Goal: Task Accomplishment & Management: Use online tool/utility

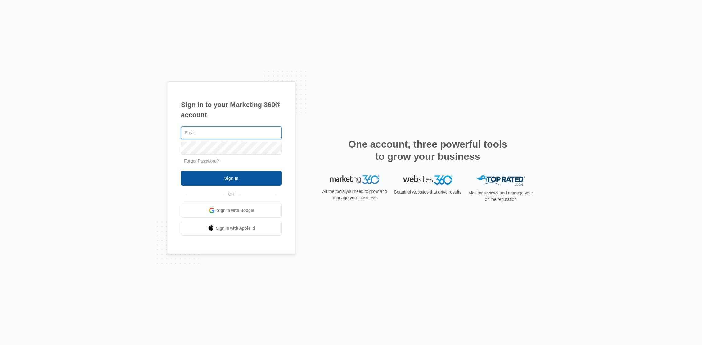
type input "[PERSON_NAME][EMAIL_ADDRESS][DOMAIN_NAME]"
click at [219, 177] on input "Sign In" at bounding box center [231, 178] width 101 height 15
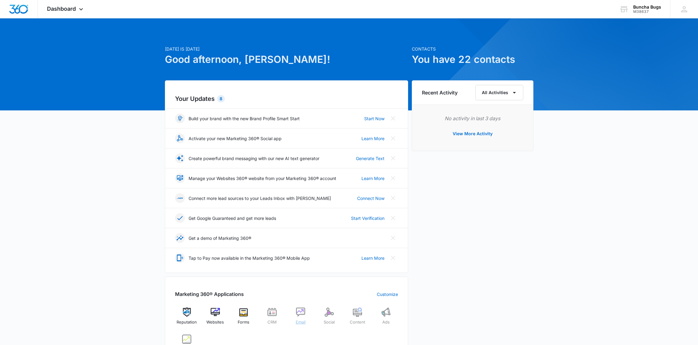
click at [297, 314] on img at bounding box center [300, 312] width 9 height 9
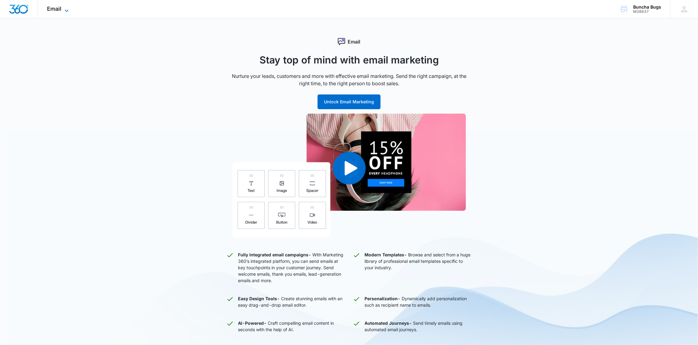
click at [59, 10] on span "Email" at bounding box center [54, 9] width 14 height 6
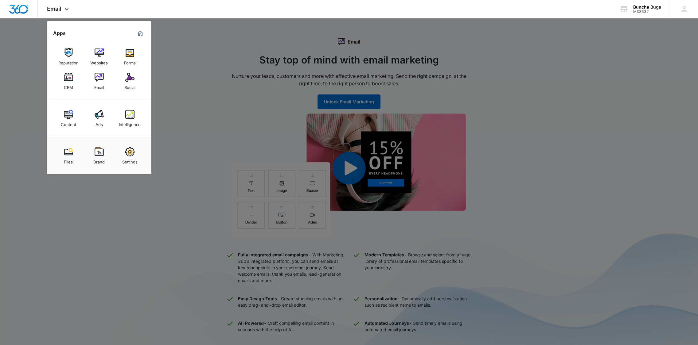
click at [14, 92] on div at bounding box center [349, 172] width 698 height 345
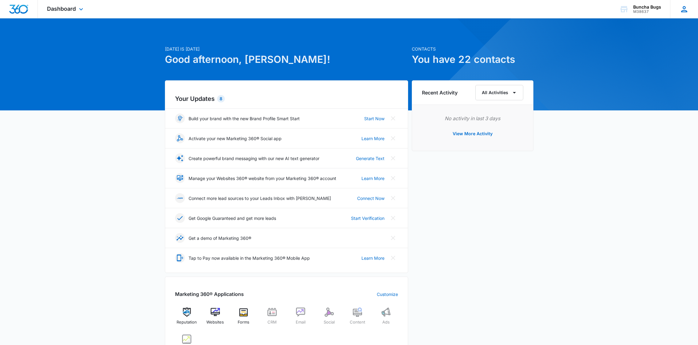
click at [687, 13] on icon at bounding box center [683, 9] width 9 height 9
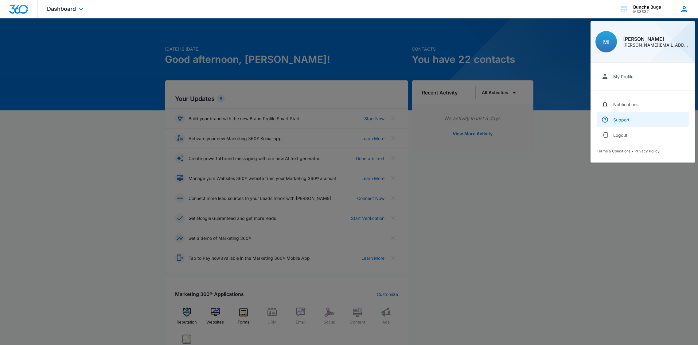
click at [621, 120] on div "Support" at bounding box center [621, 119] width 16 height 5
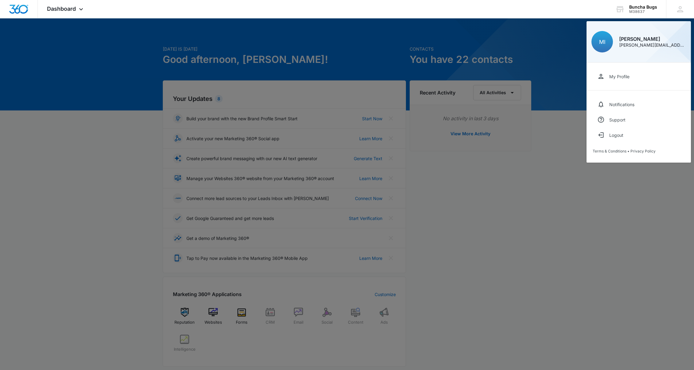
click at [517, 93] on div at bounding box center [347, 185] width 694 height 370
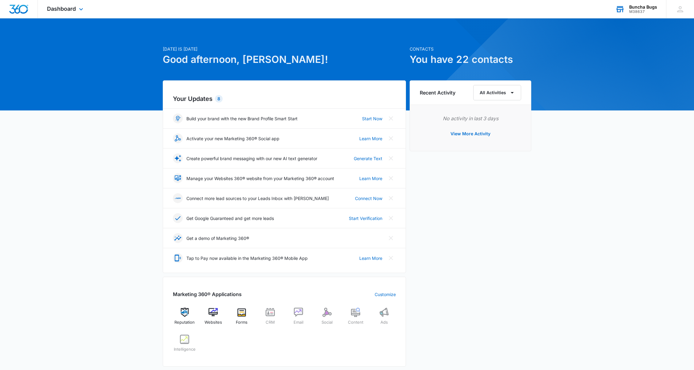
click at [635, 10] on div "M38637" at bounding box center [643, 12] width 28 height 4
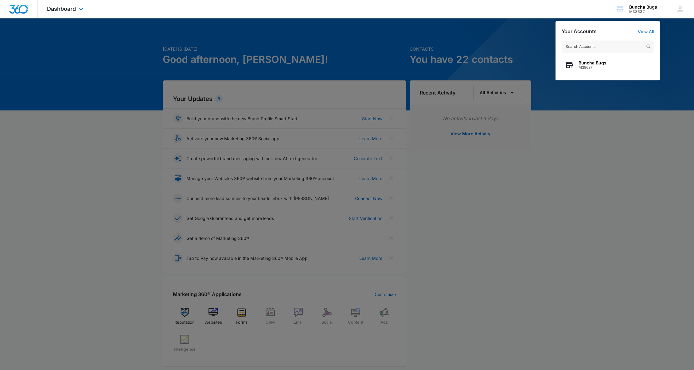
click at [559, 15] on div "Dashboard Apps Reputation Websites Forms CRM Email Social Content Ads Intellige…" at bounding box center [347, 9] width 694 height 18
click at [477, 36] on div at bounding box center [347, 185] width 694 height 370
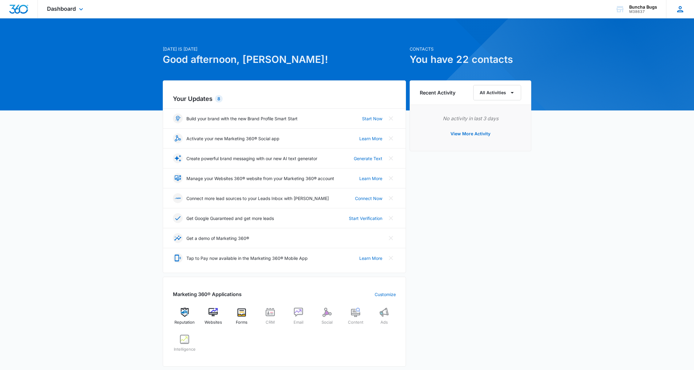
click at [682, 9] on icon at bounding box center [679, 9] width 9 height 9
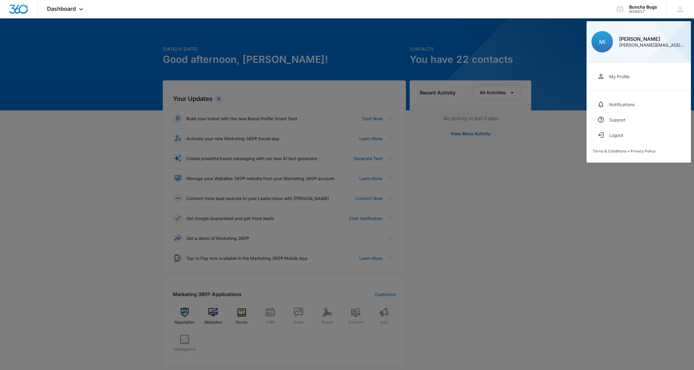
click at [538, 206] on div at bounding box center [347, 185] width 694 height 370
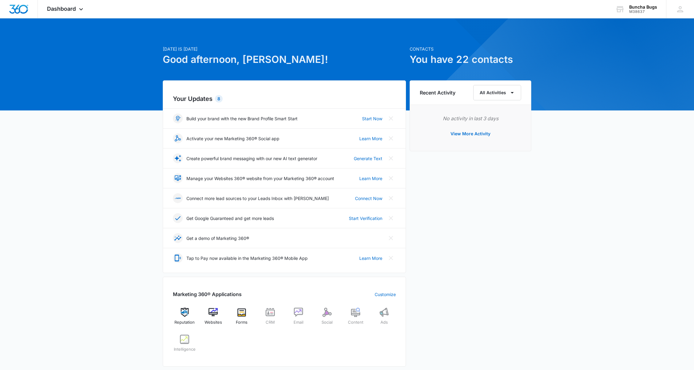
click at [177, 177] on icon at bounding box center [178, 198] width 6 height 42
click at [373, 179] on link "Learn More" at bounding box center [370, 178] width 23 height 6
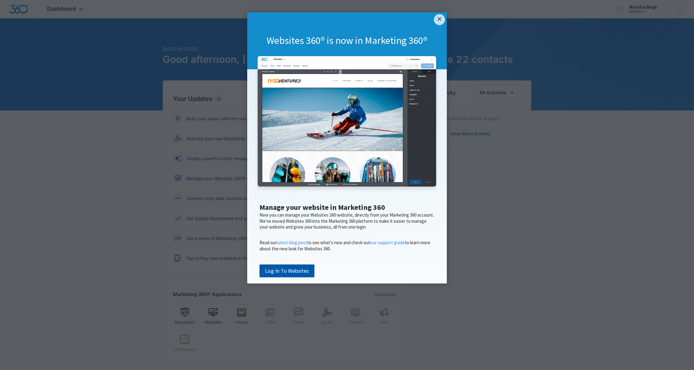
click at [292, 278] on link "Log In To Websites" at bounding box center [286, 271] width 55 height 13
